Goal: Task Accomplishment & Management: Manage account settings

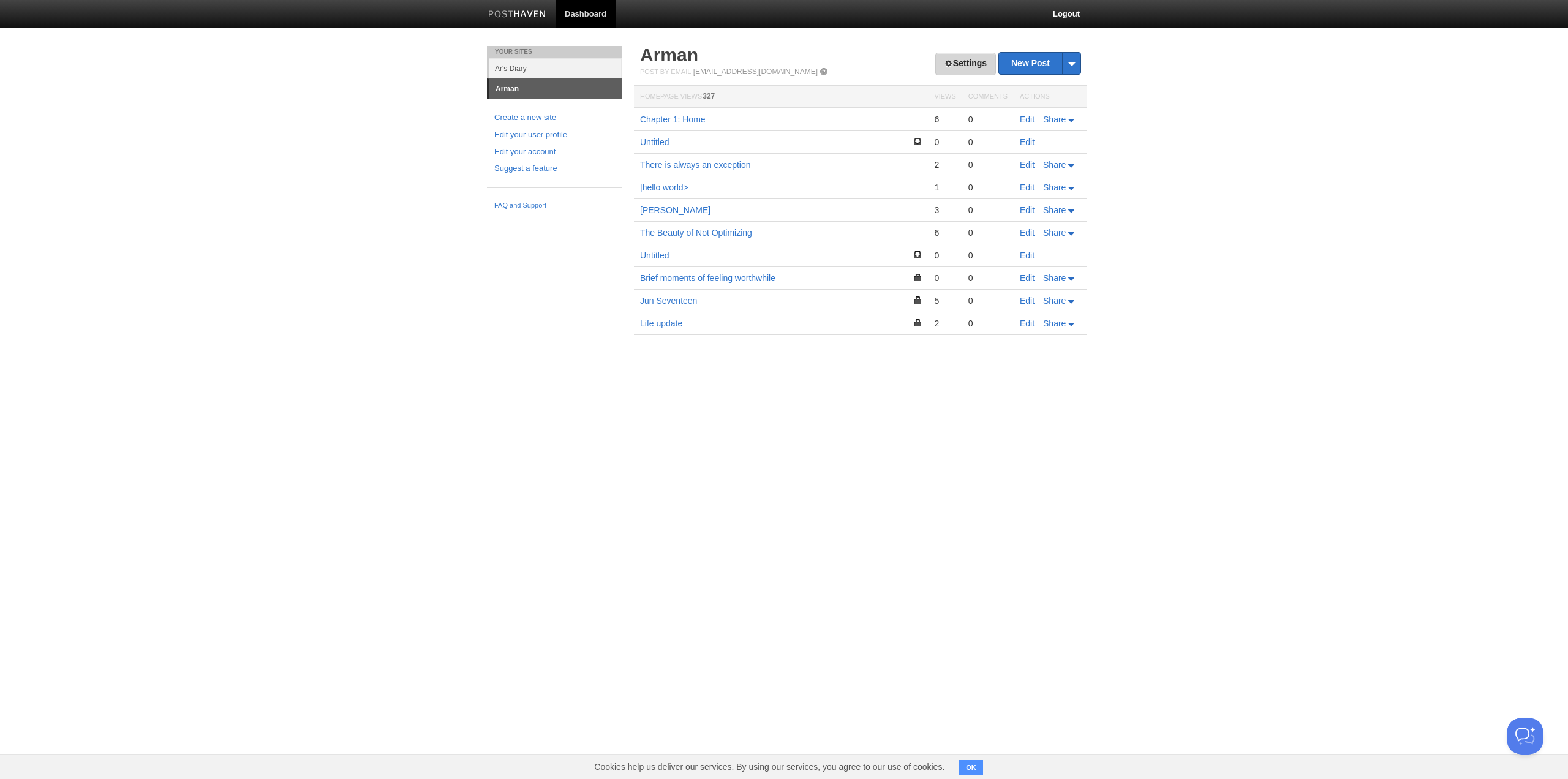
click at [952, 63] on link "Settings" at bounding box center [965, 64] width 61 height 22
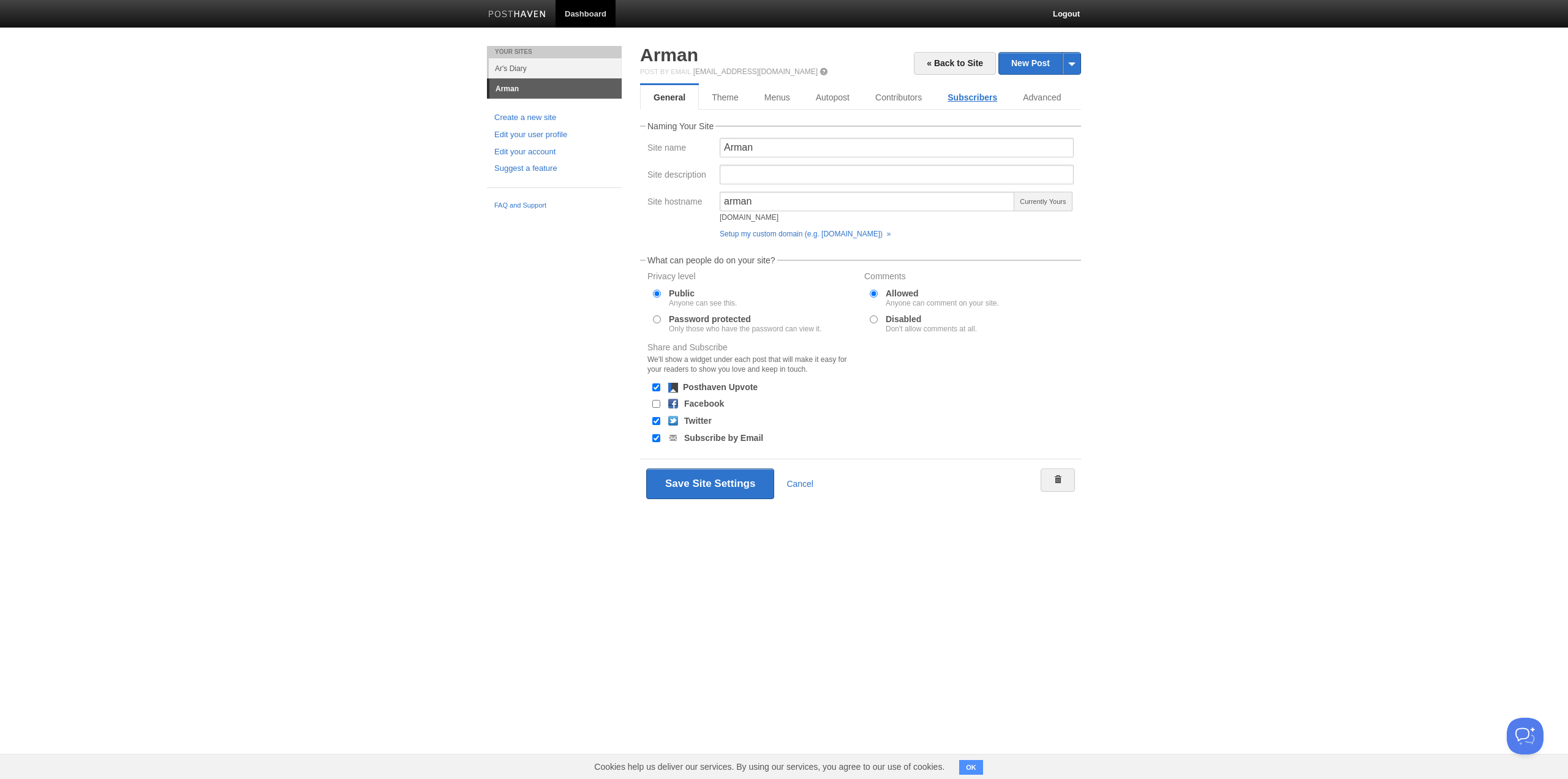
click at [951, 104] on link "Subscribers" at bounding box center [972, 97] width 76 height 24
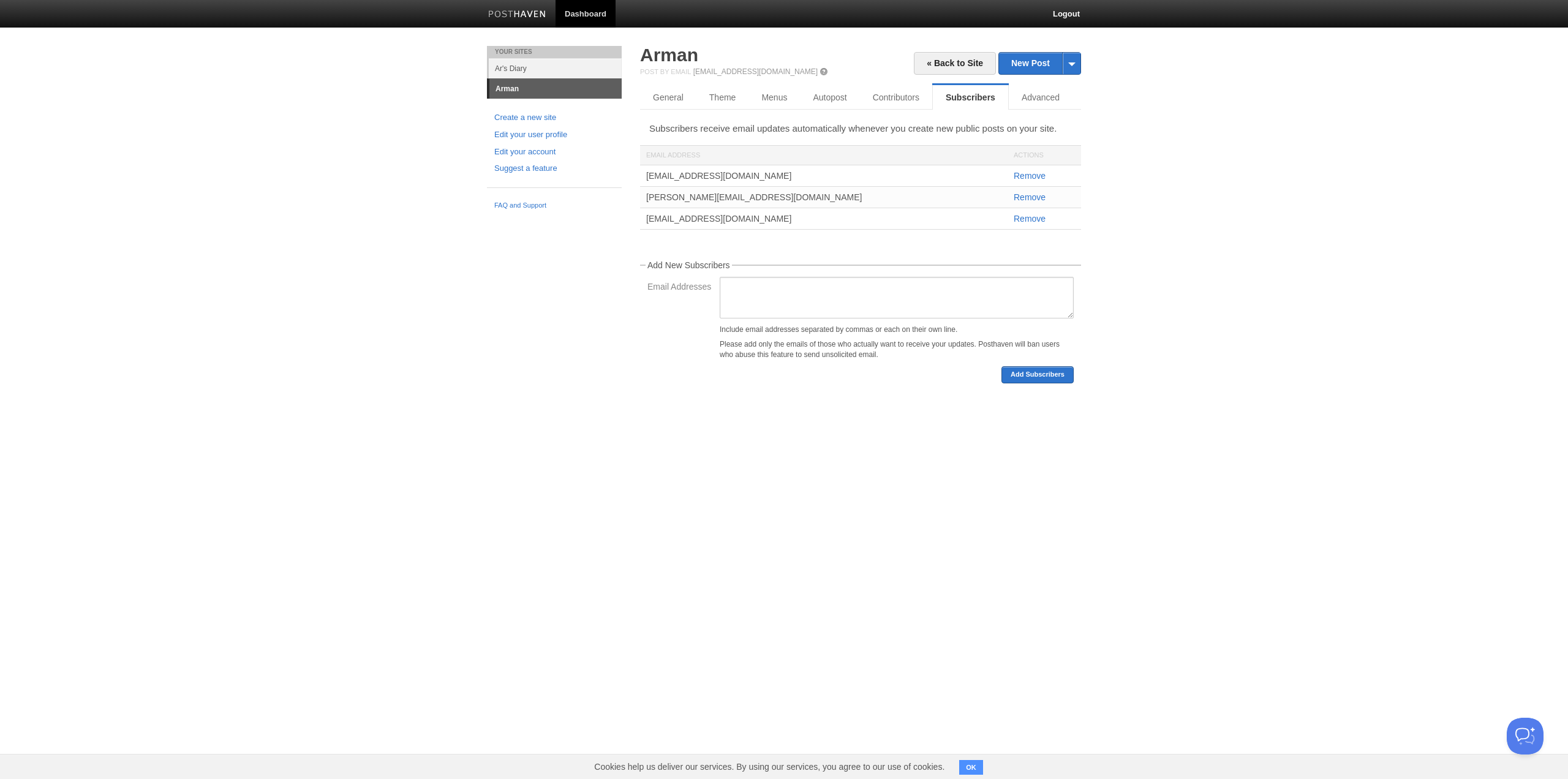
click at [638, 97] on div "« Back to Site New Post by Web by Email [GEOGRAPHIC_DATA] Post by Email [EMAIL_…" at bounding box center [861, 233] width 460 height 375
click at [661, 96] on link "General" at bounding box center [669, 97] width 58 height 24
